Goal: Information Seeking & Learning: Learn about a topic

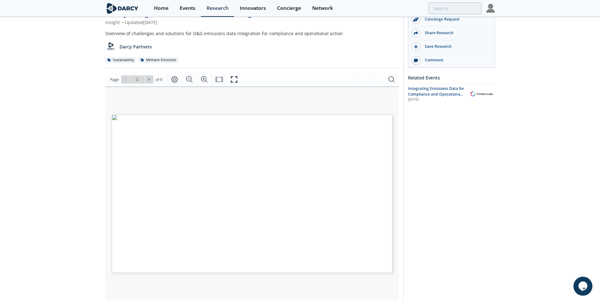
scroll to position [32, 0]
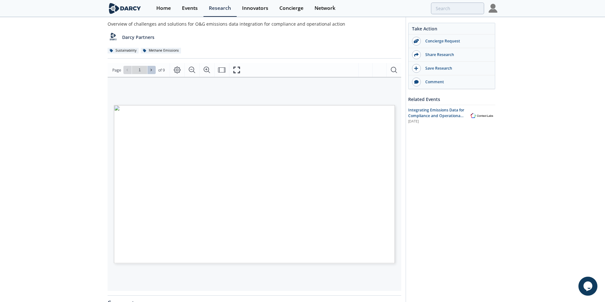
drag, startPoint x: 149, startPoint y: 70, endPoint x: 152, endPoint y: 72, distance: 3.4
click at [149, 70] on icon at bounding box center [151, 70] width 4 height 4
click at [151, 69] on icon at bounding box center [151, 70] width 4 height 4
type input "3"
click at [151, 69] on icon at bounding box center [151, 70] width 4 height 4
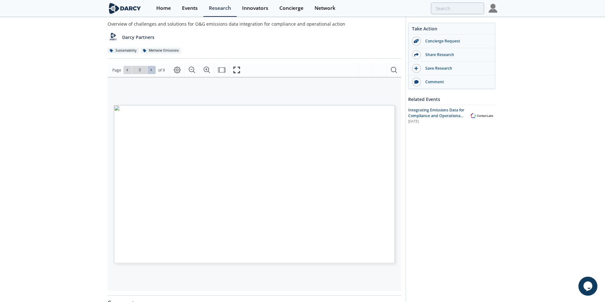
type input "4"
click at [151, 69] on icon at bounding box center [151, 70] width 4 height 4
click at [149, 69] on icon at bounding box center [151, 70] width 4 height 4
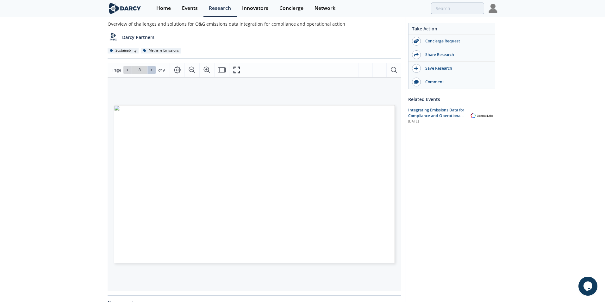
click at [150, 69] on icon at bounding box center [151, 70] width 4 height 4
click at [150, 69] on div "Go to Page 9" at bounding box center [139, 70] width 32 height 8
click at [128, 69] on icon at bounding box center [127, 70] width 4 height 4
type input "7"
